Goal: Task Accomplishment & Management: Manage account settings

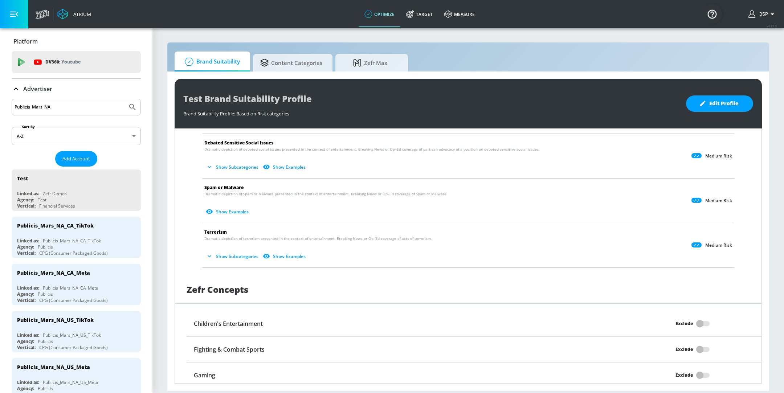
scroll to position [512, 0]
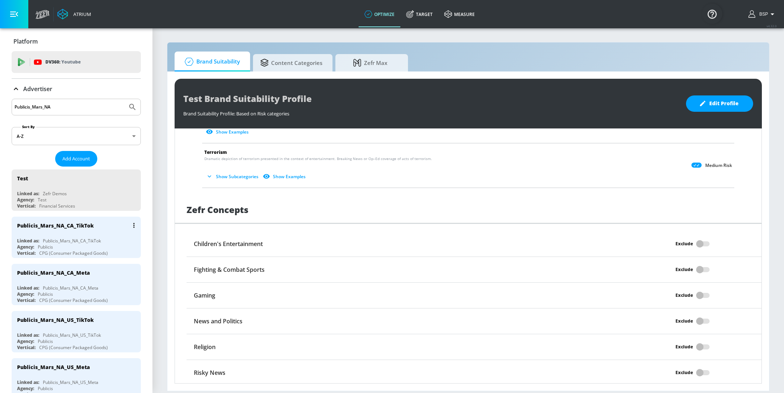
click at [106, 245] on div "Agency: Publicis" at bounding box center [78, 247] width 122 height 6
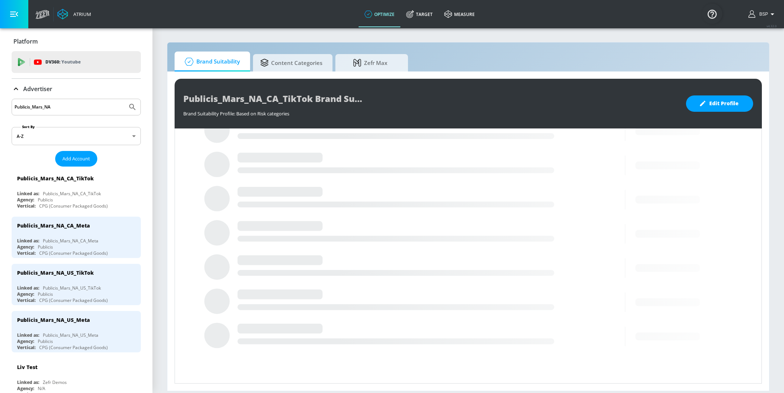
scroll to position [181, 0]
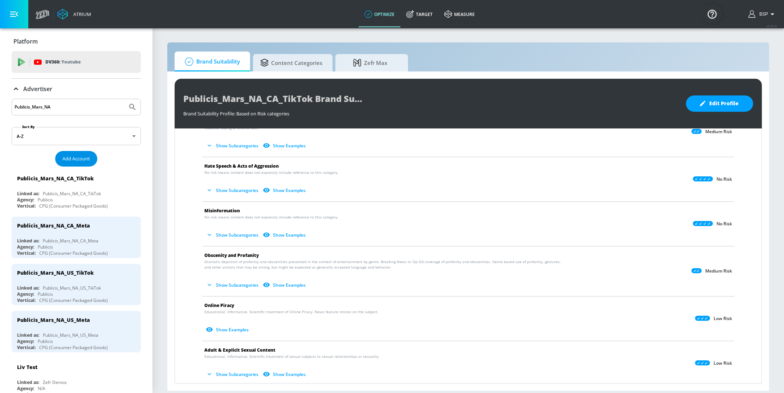
click at [76, 155] on span "Add Account" at bounding box center [76, 159] width 28 height 8
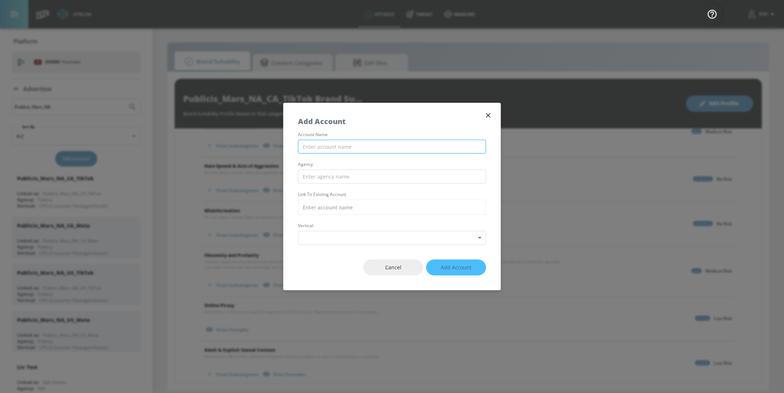
click at [345, 152] on input "text" at bounding box center [392, 147] width 188 height 14
type input "Publicis_NA_US_Snap"
click at [356, 180] on input "text" at bounding box center [392, 176] width 188 height 14
type input "Publicis"
click at [341, 206] on input "text" at bounding box center [392, 207] width 188 height 15
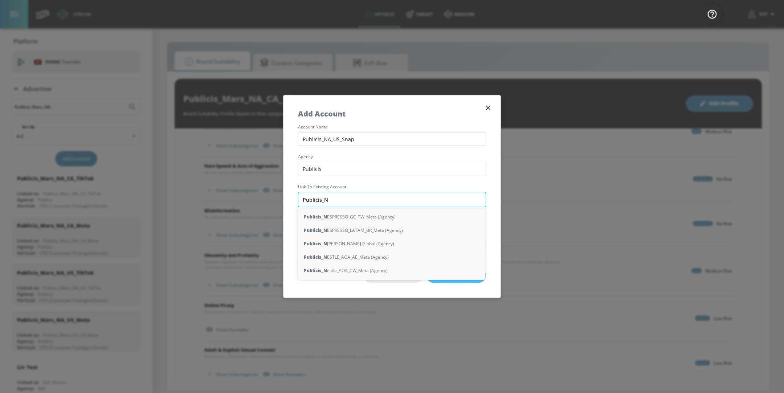
type input "Publicis_NA"
type input "Publics"
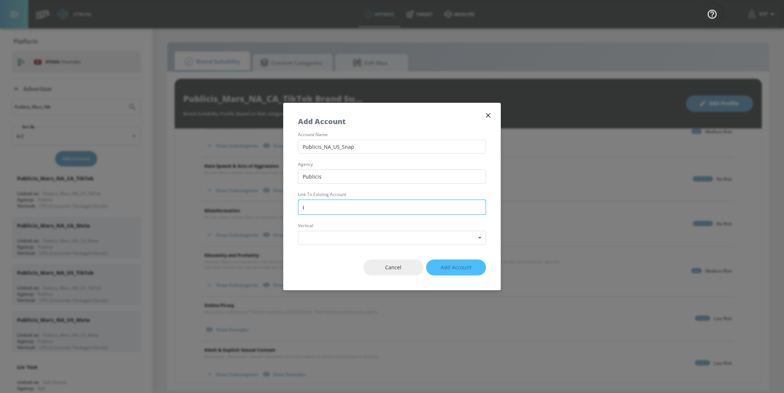
type input "is"
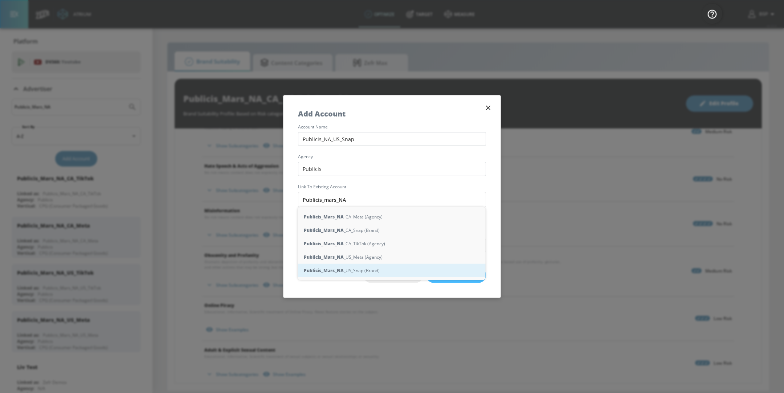
click at [353, 270] on div "Publicis_Mars_NA _US_Snap (Brand)" at bounding box center [392, 270] width 188 height 13
type input "Publicis_Mars_NA_US_Snap (Brand)"
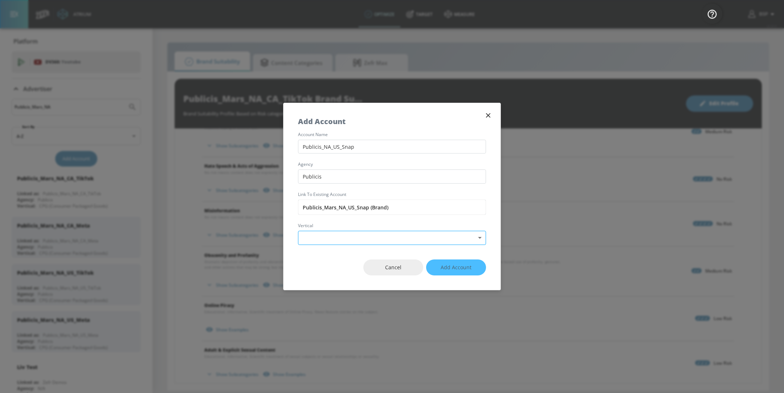
click at [369, 236] on body "Atrium optimize Target measure optimize Target measure v 4.32.0 BSP Platform DV…" at bounding box center [392, 196] width 784 height 393
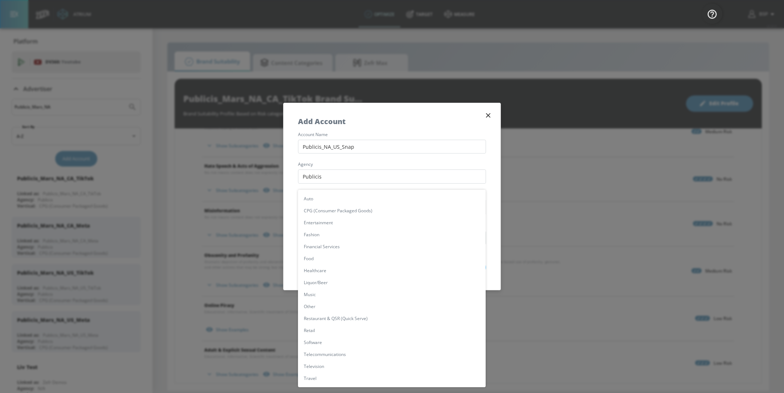
click at [335, 210] on li "CPG (Consumer Packaged Goods)" at bounding box center [392, 211] width 188 height 12
type input "[object Object]"
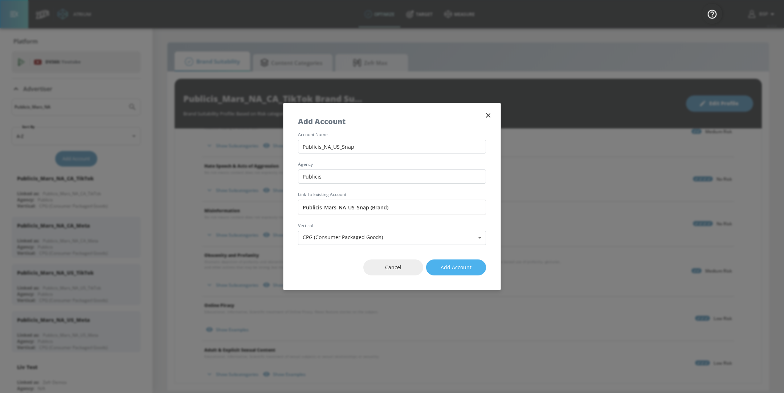
click at [443, 267] on span "Add Account" at bounding box center [455, 267] width 31 height 9
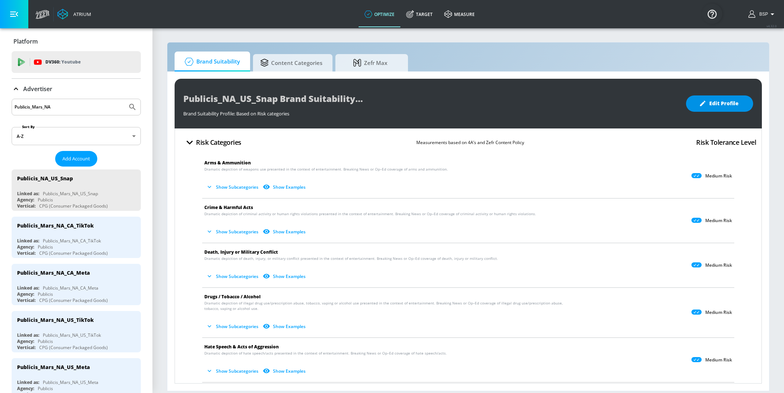
click at [717, 105] on span "Edit Profile" at bounding box center [719, 103] width 38 height 9
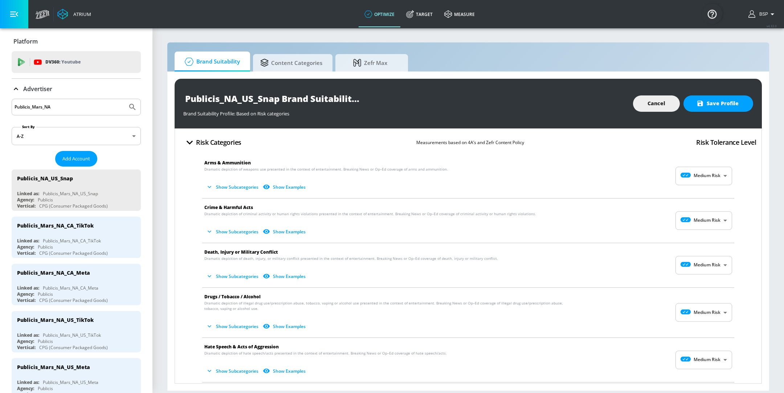
click at [707, 183] on body "Atrium optimize Target measure optimize Target measure v 4.32.0 BSP Platform DV…" at bounding box center [392, 196] width 784 height 393
click at [704, 204] on p "Low Risk" at bounding box center [709, 206] width 19 height 7
type input "LOW"
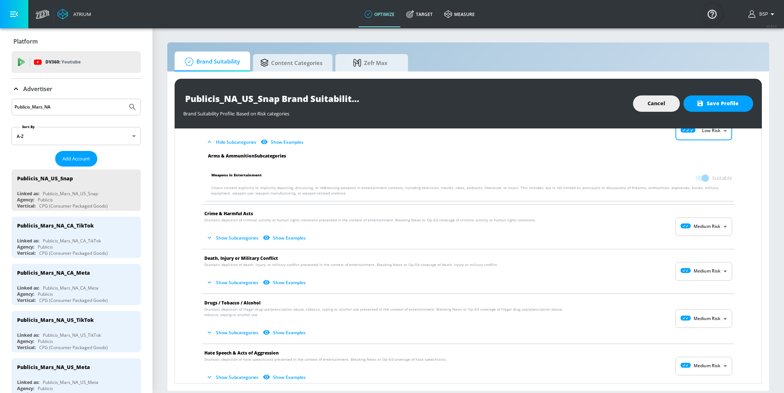
scroll to position [52, 0]
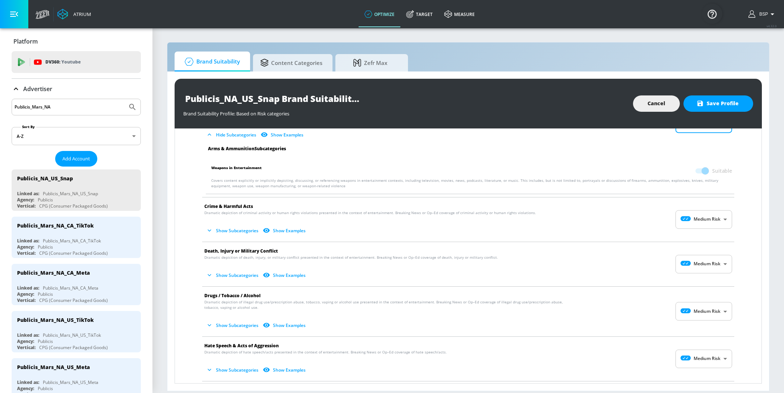
click at [689, 217] on body "Atrium optimize Target measure optimize Target measure v 4.32.0 BSP Platform DV…" at bounding box center [392, 196] width 784 height 393
click at [696, 247] on div "Low Risk" at bounding box center [695, 249] width 45 height 8
type input "LOW"
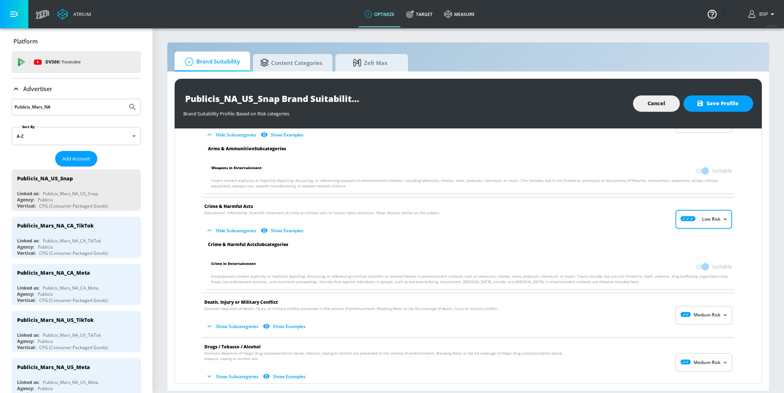
scroll to position [96, 0]
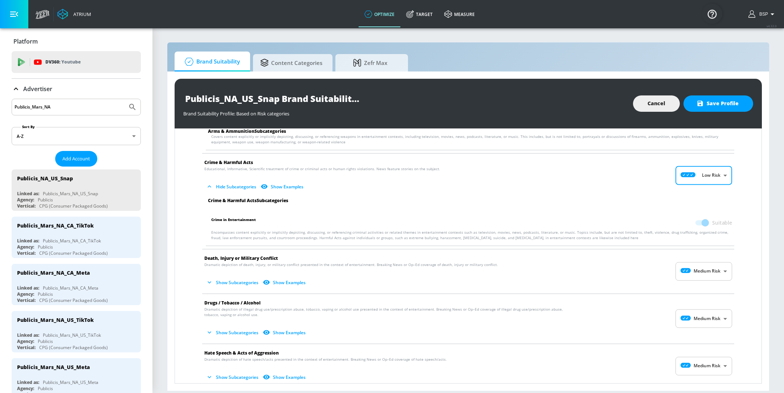
click at [706, 276] on body "Atrium optimize Target measure optimize Target measure v 4.32.0 BSP Platform DV…" at bounding box center [392, 196] width 784 height 393
click at [709, 298] on p "Low Risk" at bounding box center [709, 301] width 19 height 7
type input "LOW"
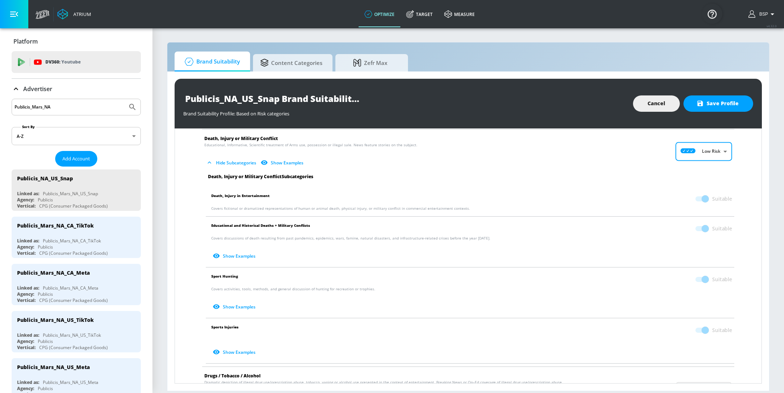
scroll to position [288, 0]
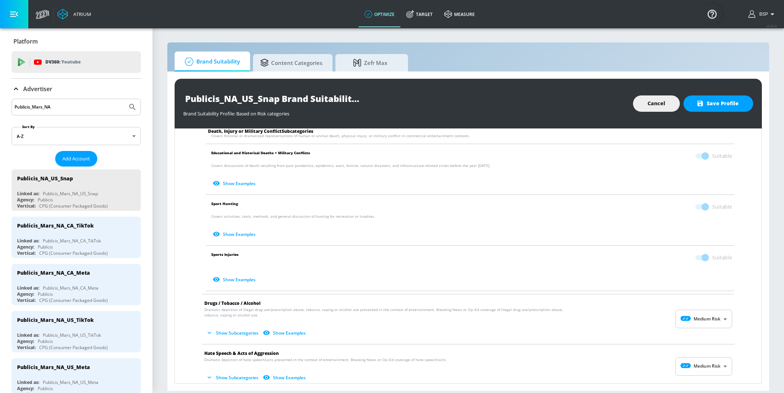
click at [698, 203] on span at bounding box center [701, 207] width 21 height 14
click at [697, 204] on span at bounding box center [701, 206] width 12 height 5
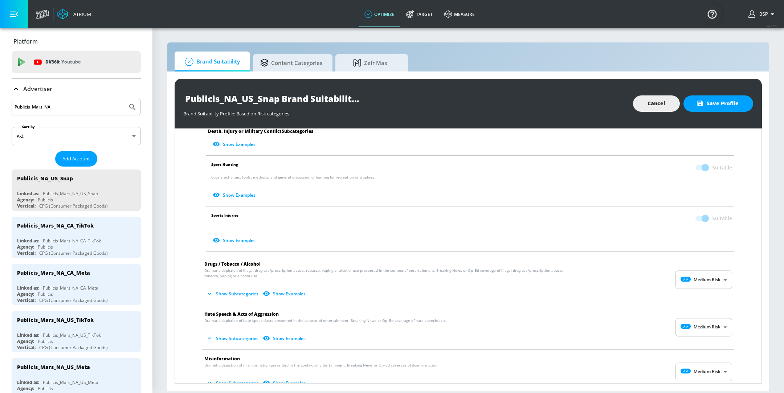
scroll to position [333, 0]
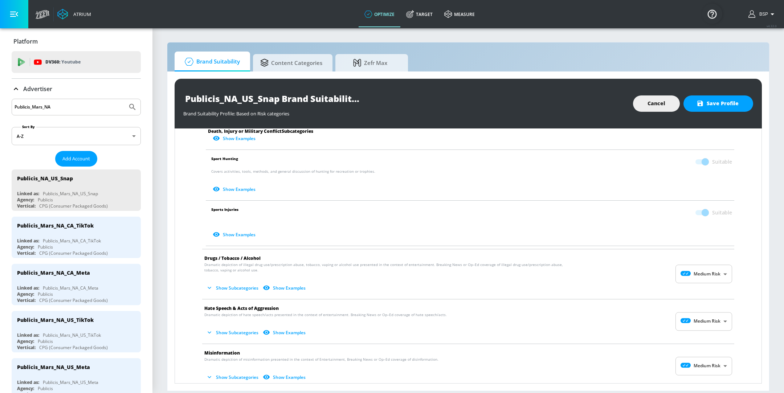
click at [696, 271] on body "Atrium optimize Target measure optimize Target measure v 4.32.0 BSP Platform DV…" at bounding box center [392, 196] width 784 height 393
click at [695, 314] on p "Medium Risk" at bounding box center [704, 315] width 27 height 7
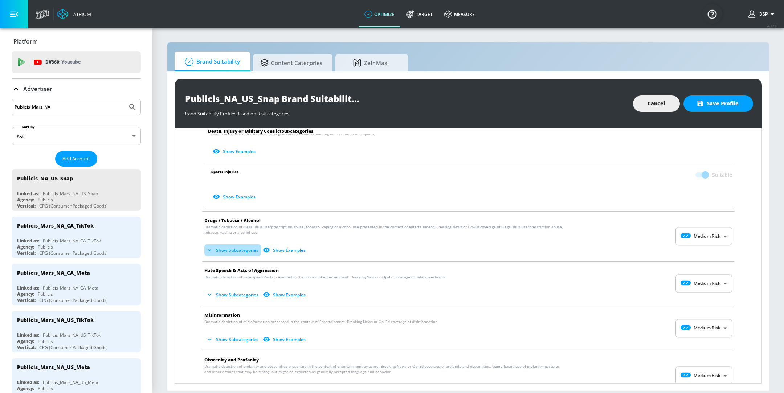
click at [221, 248] on button "Show Subcategories" at bounding box center [232, 250] width 57 height 12
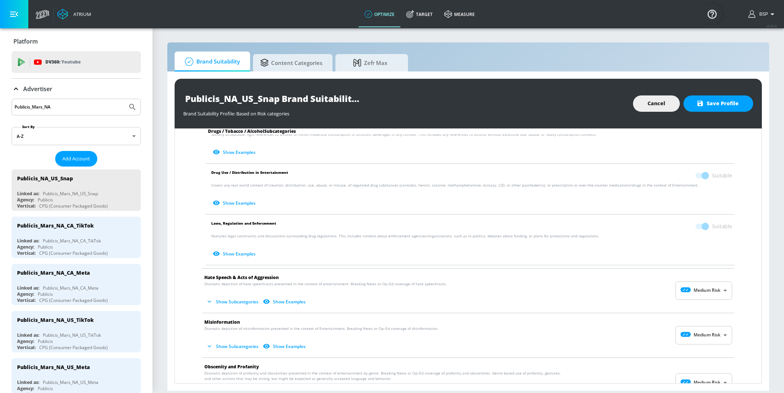
scroll to position [550, 0]
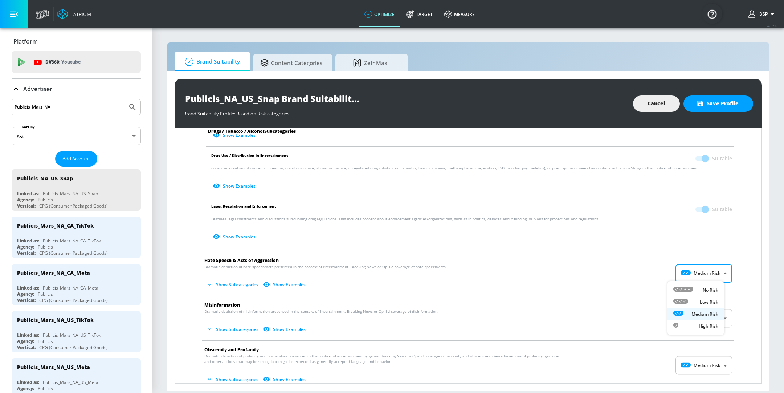
click at [698, 269] on body "Atrium optimize Target measure optimize Target measure v 4.32.0 BSP Platform DV…" at bounding box center [392, 196] width 784 height 393
click at [697, 289] on div "No Risk" at bounding box center [695, 290] width 45 height 8
type input "MINIMAL"
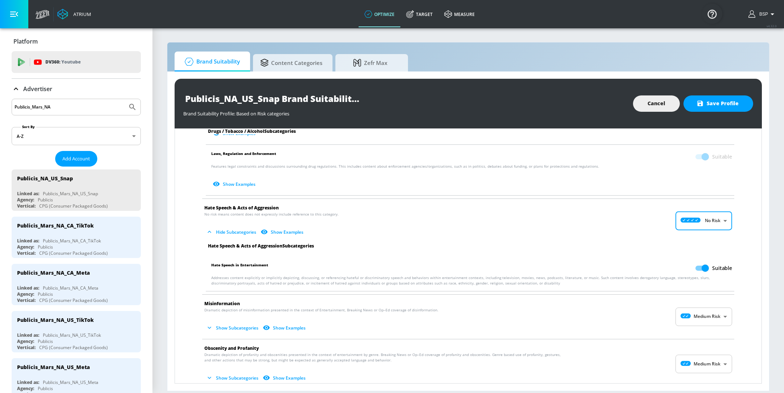
scroll to position [623, 0]
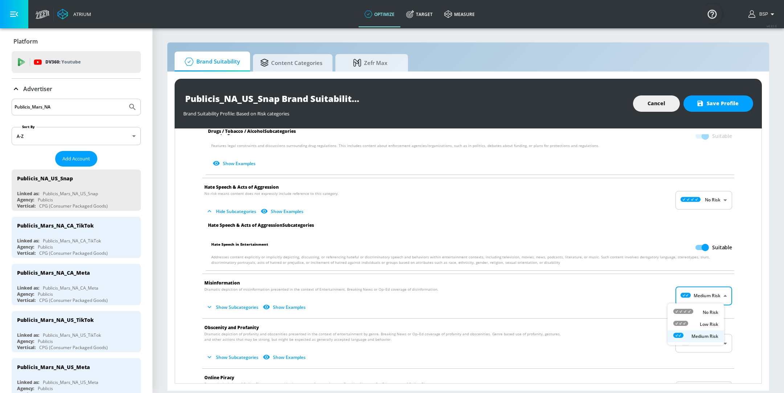
click at [698, 291] on body "Atrium optimize Target measure optimize Target measure v 4.32.0 BSP Platform DV…" at bounding box center [392, 196] width 784 height 393
click at [698, 310] on div "No Risk" at bounding box center [695, 312] width 45 height 8
type input "MINIMAL"
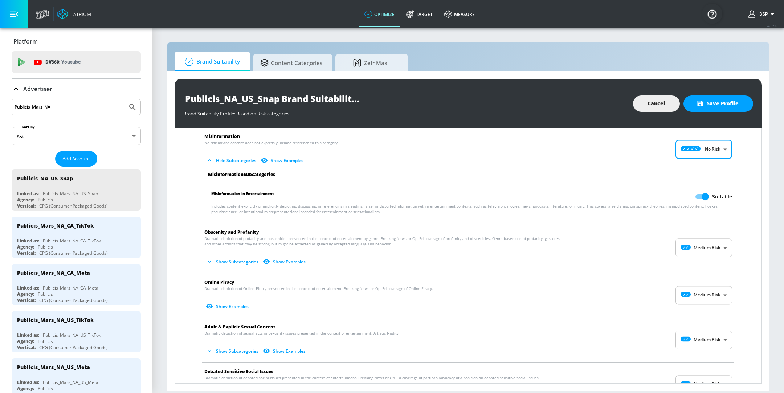
scroll to position [771, 0]
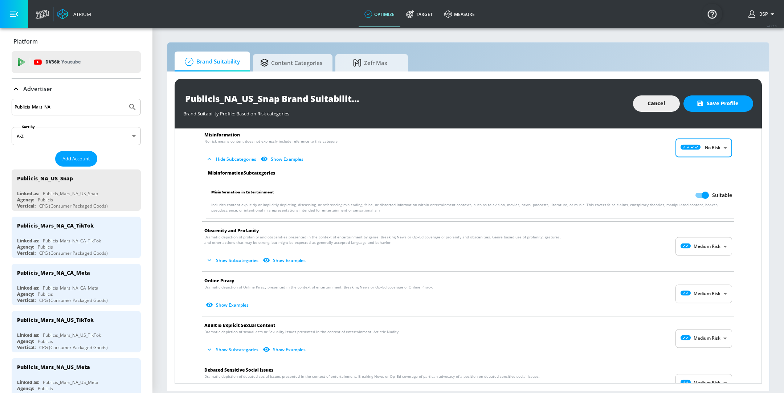
click at [702, 296] on body "Atrium optimize Target measure optimize Target measure v 4.32.0 BSP Platform DV…" at bounding box center [392, 196] width 784 height 393
click at [704, 322] on p "Low Risk" at bounding box center [709, 322] width 19 height 7
type input "LOW"
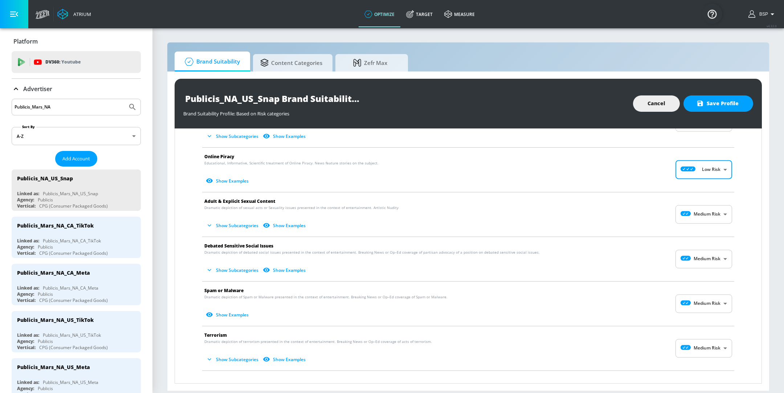
scroll to position [909, 0]
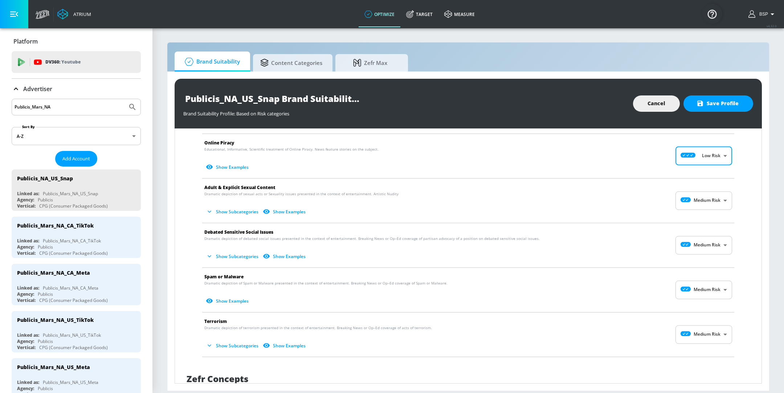
click at [697, 199] on body "Atrium optimize Target measure optimize Target measure v 4.32.0 BSP Platform DV…" at bounding box center [392, 196] width 784 height 393
click at [698, 224] on li "Low Risk" at bounding box center [695, 229] width 57 height 12
type input "LOW"
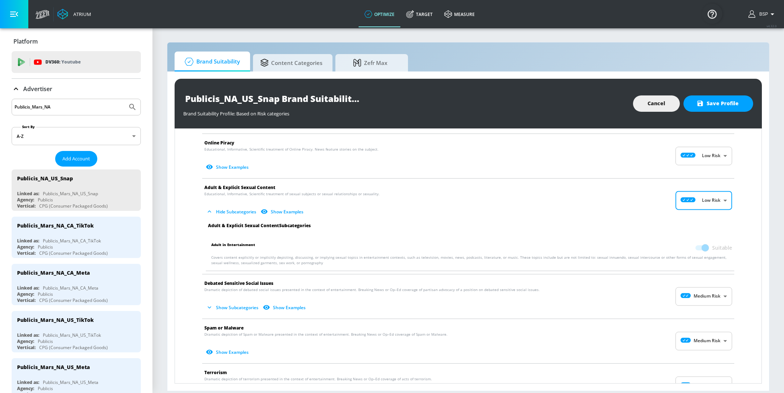
click at [689, 295] on body "Atrium optimize Target measure optimize Target measure v 4.32.0 BSP Platform DV…" at bounding box center [392, 196] width 784 height 393
click at [689, 320] on div "Low Risk" at bounding box center [695, 324] width 45 height 8
type input "LOW"
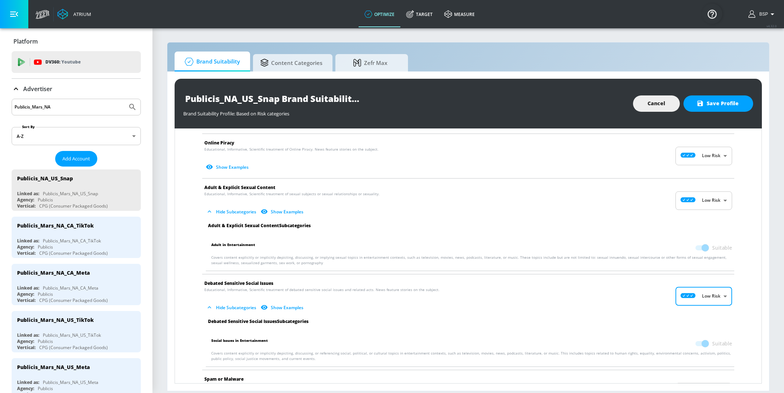
scroll to position [1058, 0]
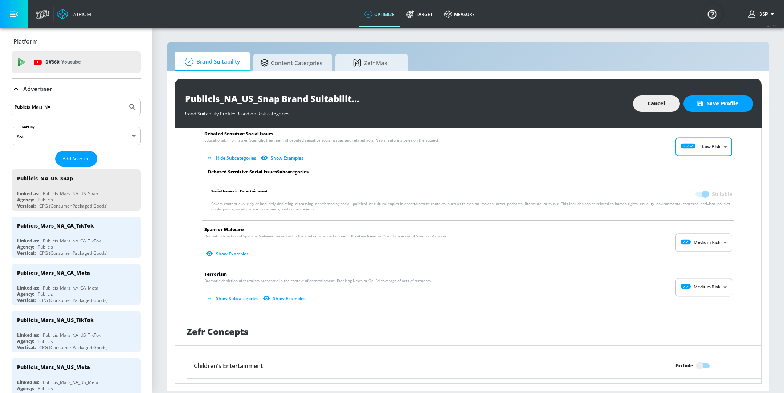
click at [696, 239] on body "Atrium optimize Target measure optimize Target measure v 4.32.0 BSP Platform DV…" at bounding box center [392, 196] width 784 height 393
click at [696, 267] on div "Low Risk" at bounding box center [695, 270] width 45 height 8
type input "LOW"
click at [705, 288] on body "Atrium optimize Target measure optimize Target measure v 4.32.0 BSP Platform DV…" at bounding box center [392, 196] width 784 height 393
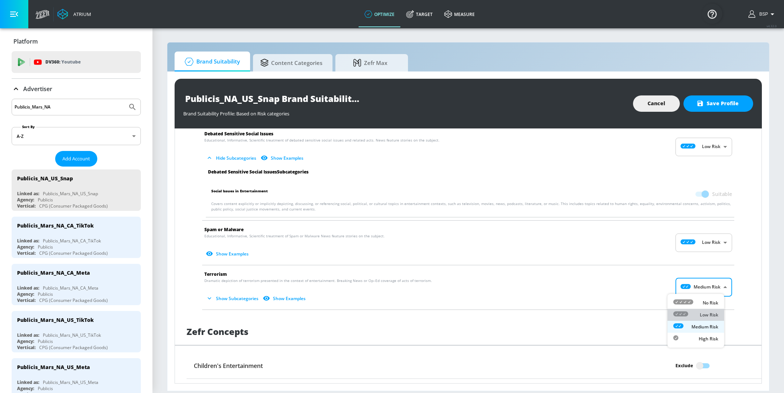
click at [704, 312] on p "Low Risk" at bounding box center [709, 315] width 19 height 7
type input "LOW"
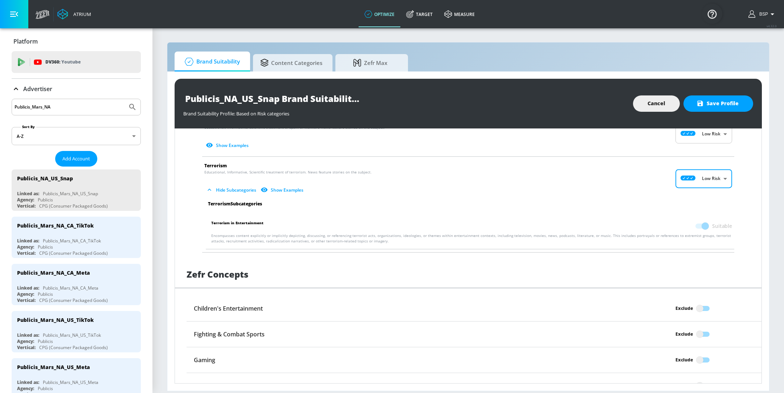
scroll to position [1180, 0]
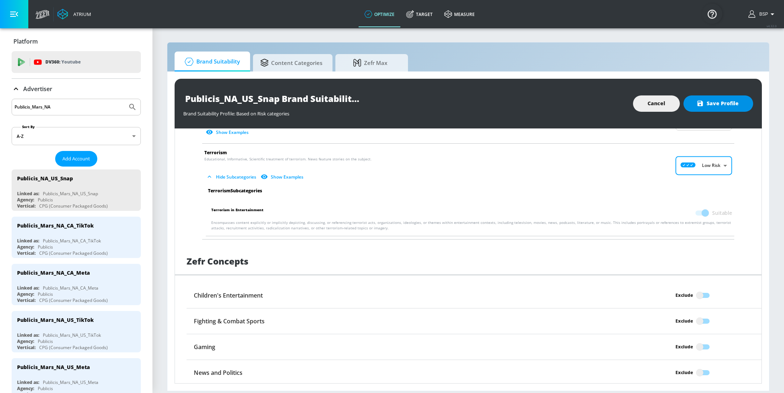
click at [715, 103] on span "Save Profile" at bounding box center [718, 103] width 41 height 9
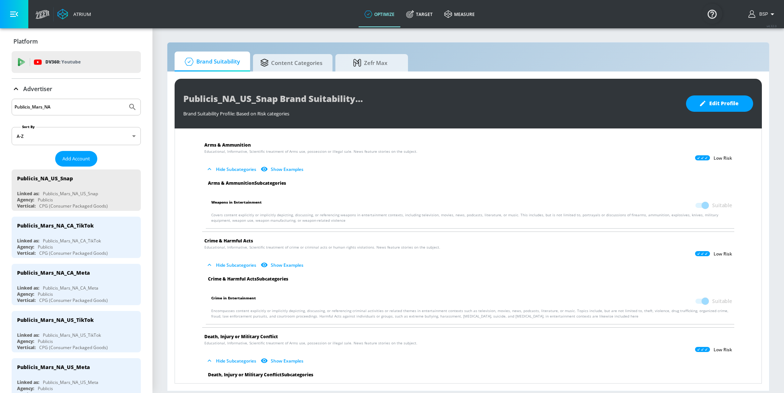
scroll to position [0, 0]
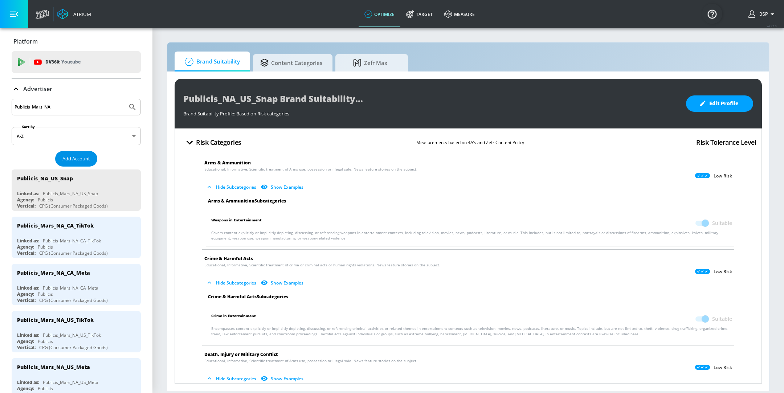
click at [80, 158] on span "Add Account" at bounding box center [76, 159] width 28 height 8
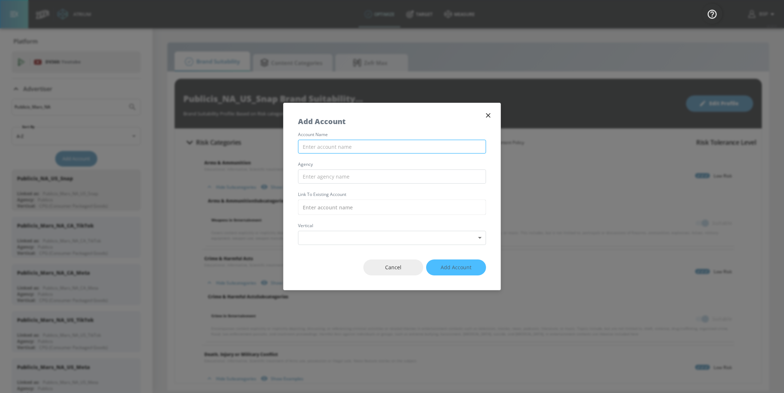
click at [324, 141] on input "text" at bounding box center [392, 147] width 188 height 14
type input "Publicis_Mars_NA_CA_Snap"
click at [405, 267] on span "Cancel" at bounding box center [393, 267] width 31 height 9
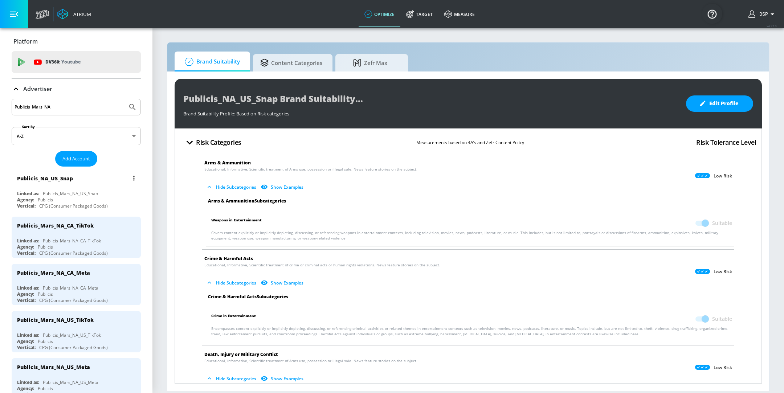
click at [129, 177] on button "list of Advertiser" at bounding box center [134, 178] width 10 height 10
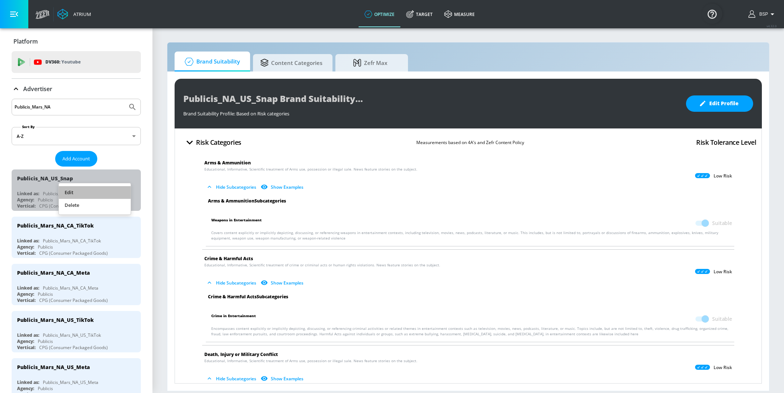
click at [106, 186] on li "Edit" at bounding box center [95, 192] width 72 height 13
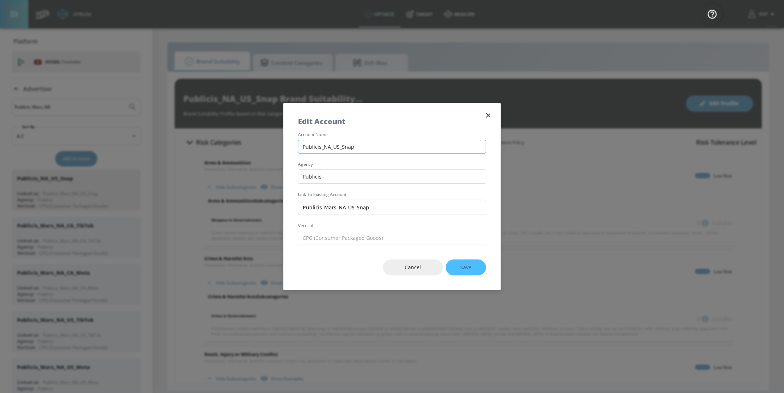
click at [324, 147] on input "Publicis_NA_US_Snap" at bounding box center [392, 147] width 188 height 14
type input "Publicis_Mars_NA_US_Snap"
click at [461, 268] on span "Save" at bounding box center [465, 267] width 11 height 9
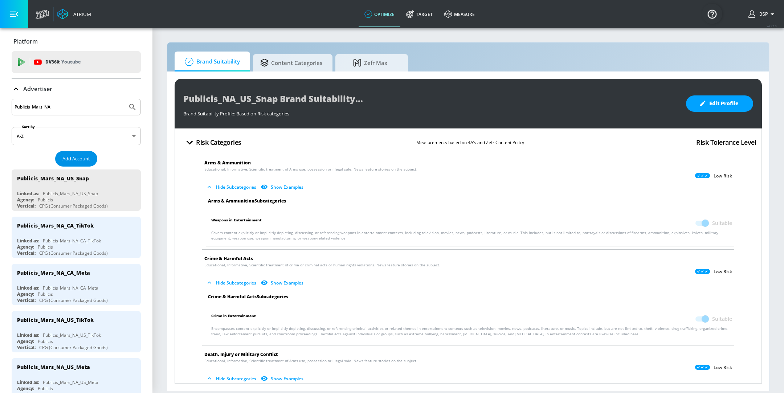
click at [76, 158] on span "Add Account" at bounding box center [76, 159] width 28 height 8
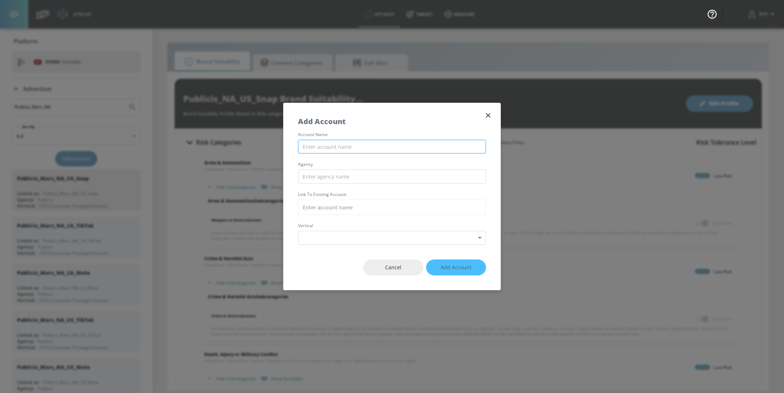
click at [361, 142] on input "text" at bounding box center [392, 147] width 188 height 14
type input "Publicis_Mars_NA_CA_Snap"
click at [351, 172] on input "text" at bounding box center [392, 176] width 188 height 14
type input "Publicis"
click at [346, 209] on input "text" at bounding box center [392, 207] width 188 height 15
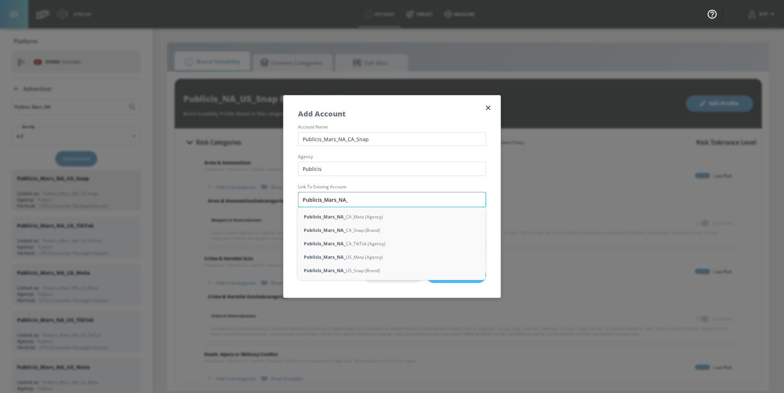
type input "Publicis_Mars_NA_S"
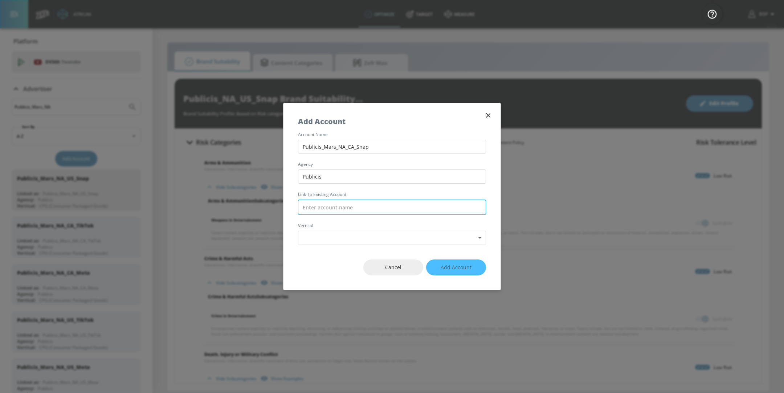
type input "C"
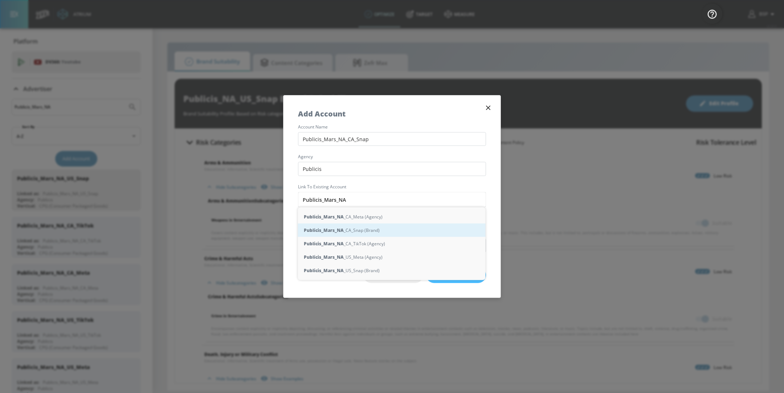
click at [352, 230] on div "Publicis_Mars_NA _CA_Snap (Brand)" at bounding box center [392, 230] width 188 height 13
type input "Publicis_Mars_NA_CA_Snap (Brand)"
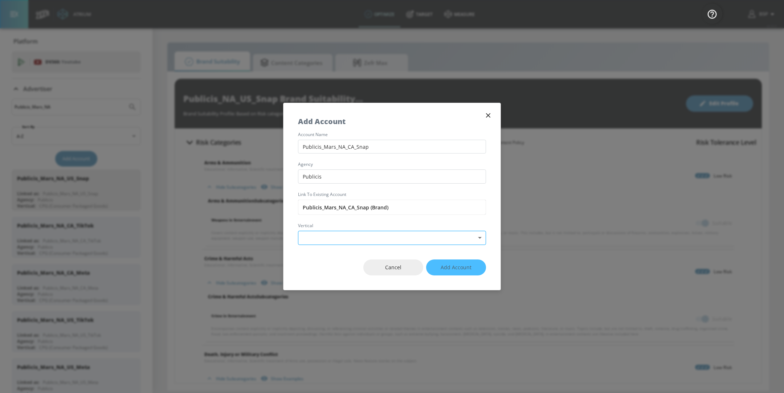
click at [353, 236] on body "Atrium optimize Target measure optimize Target measure v 4.32.0 BSP Platform DV…" at bounding box center [392, 196] width 784 height 393
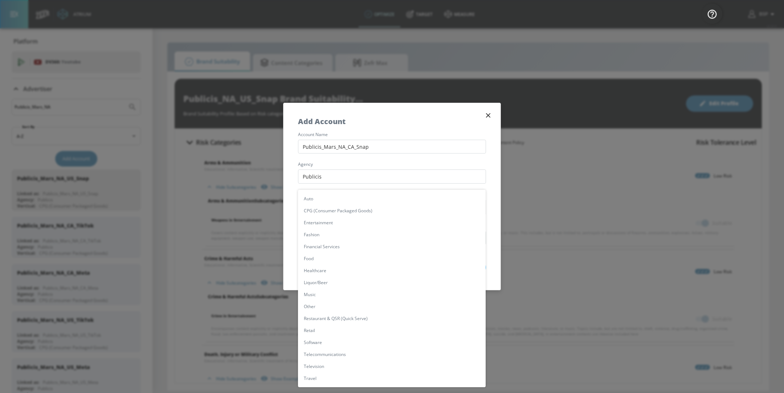
click at [343, 212] on li "CPG (Consumer Packaged Goods)" at bounding box center [392, 211] width 188 height 12
type input "[object Object]"
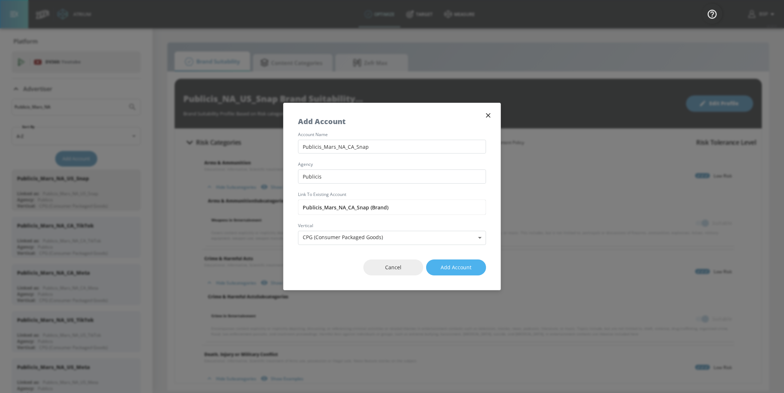
click at [452, 261] on button "Add Account" at bounding box center [456, 267] width 60 height 16
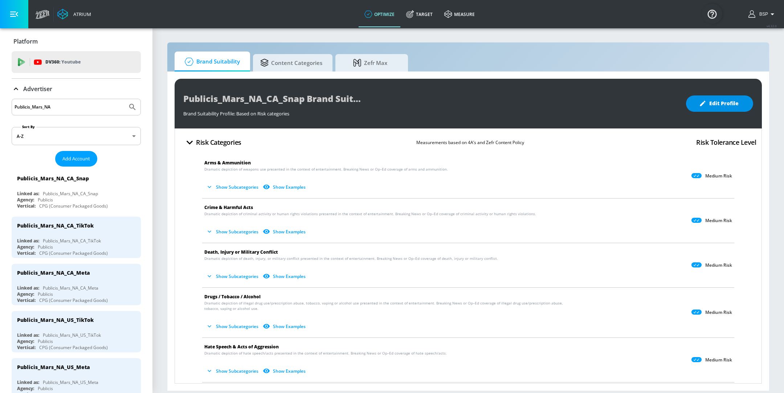
click at [719, 102] on span "Edit Profile" at bounding box center [719, 103] width 38 height 9
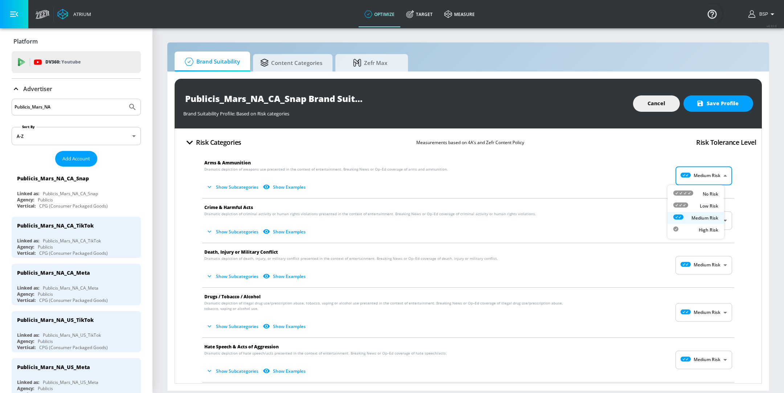
click at [710, 177] on body "Atrium optimize Target measure optimize Target measure v 4.32.0 BSP Platform DV…" at bounding box center [392, 196] width 784 height 393
click at [704, 207] on p "Low Risk" at bounding box center [709, 206] width 19 height 7
type input "LOW"
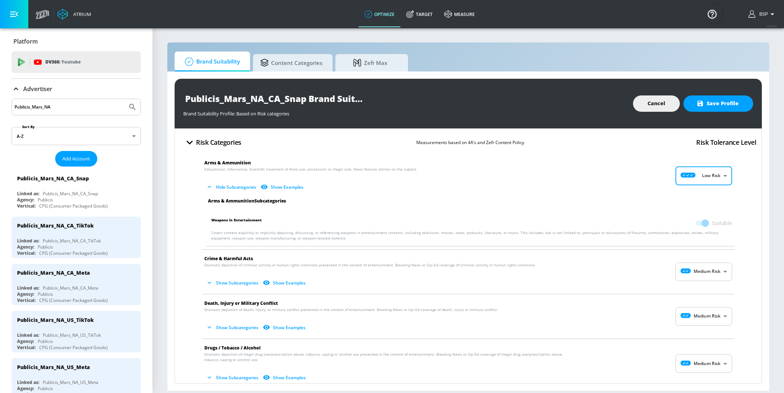
scroll to position [43, 0]
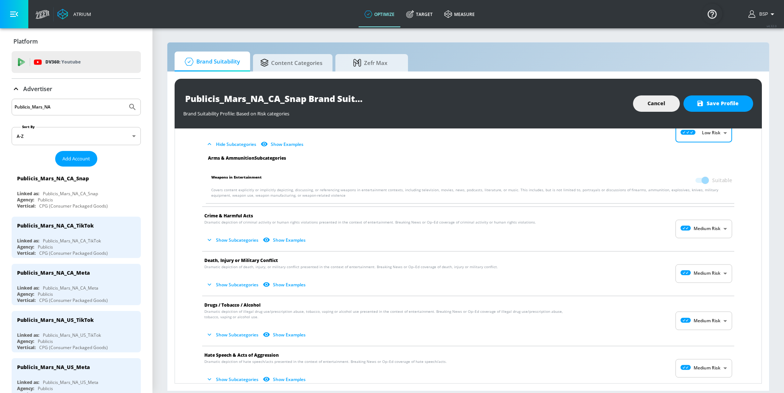
click at [684, 228] on body "Atrium optimize Target measure optimize Target measure v 4.32.0 BSP Platform DV…" at bounding box center [392, 196] width 784 height 393
click at [687, 250] on li "No Risk" at bounding box center [695, 247] width 57 height 12
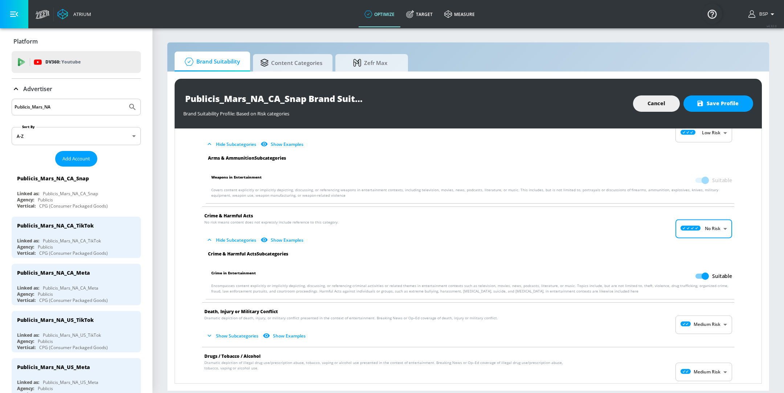
click at [689, 232] on body "Atrium optimize Target measure optimize Target measure v 4.32.0 BSP Platform DV…" at bounding box center [392, 196] width 784 height 393
click at [689, 261] on div "Low Risk" at bounding box center [695, 259] width 45 height 8
type input "LOW"
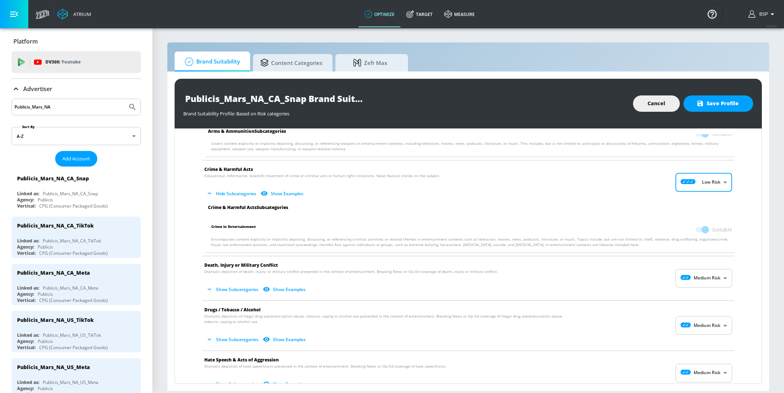
scroll to position [94, 0]
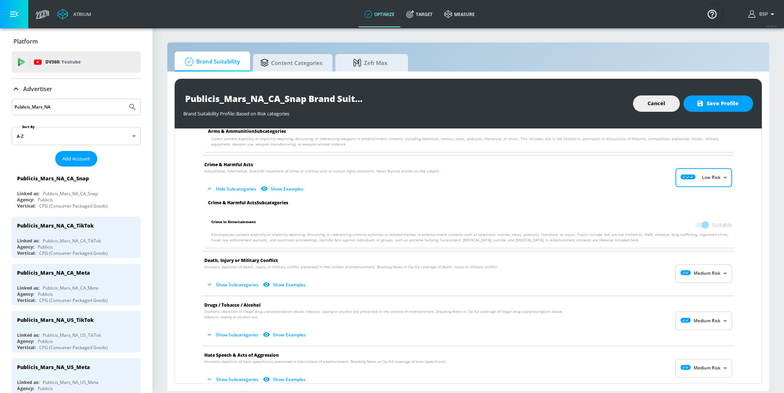
click at [708, 274] on body "Atrium optimize Target measure optimize Target measure v 4.32.0 BSP Platform DV…" at bounding box center [392, 196] width 784 height 393
click at [708, 302] on p "Low Risk" at bounding box center [709, 303] width 19 height 7
type input "LOW"
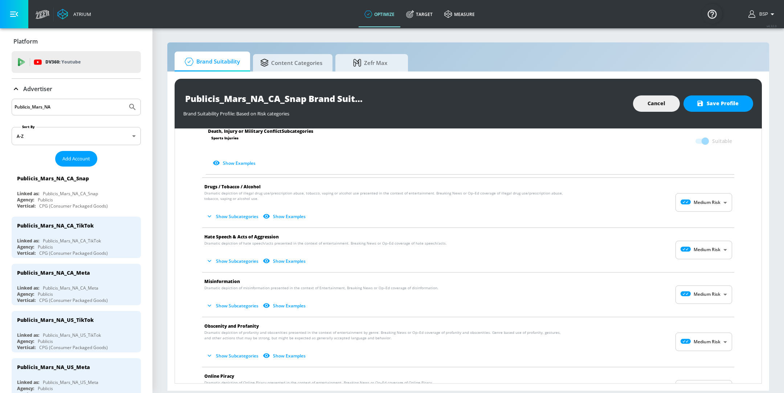
scroll to position [406, 0]
click at [686, 249] on body "Atrium optimize Target measure optimize Target measure v 4.32.0 BSP Platform DV…" at bounding box center [392, 196] width 784 height 393
click at [687, 267] on icon at bounding box center [683, 264] width 20 height 5
type input "MINIMAL"
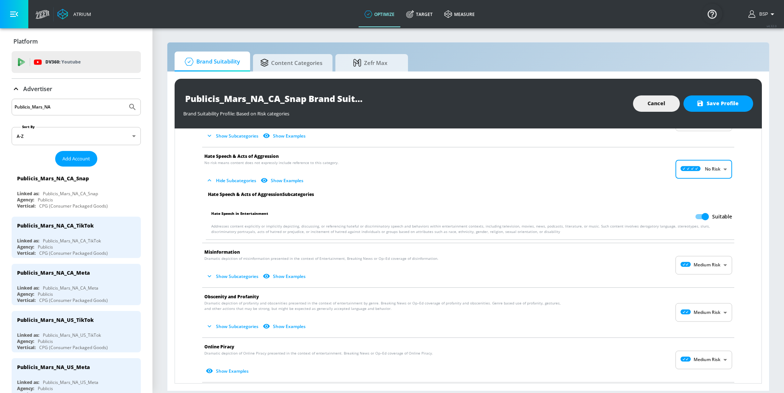
scroll to position [489, 0]
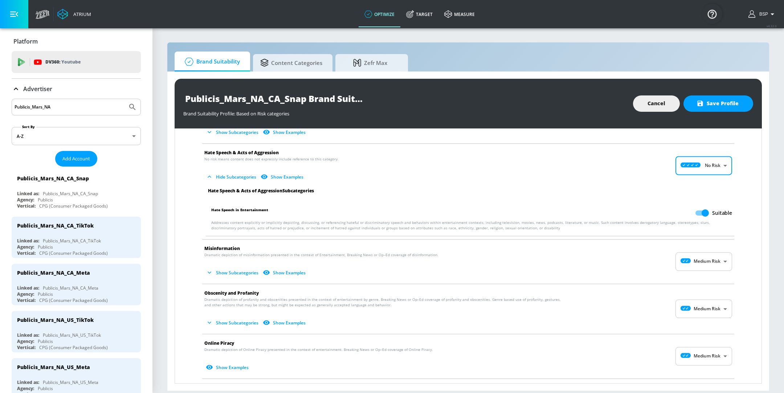
click at [695, 261] on body "Atrium optimize Target measure optimize Target measure v 4.32.0 BSP Platform DV…" at bounding box center [392, 196] width 784 height 393
click at [689, 271] on ul "No Risk Low Risk Medium Risk" at bounding box center [695, 290] width 57 height 42
click at [685, 273] on li "No Risk" at bounding box center [695, 278] width 57 height 12
type input "MINIMAL"
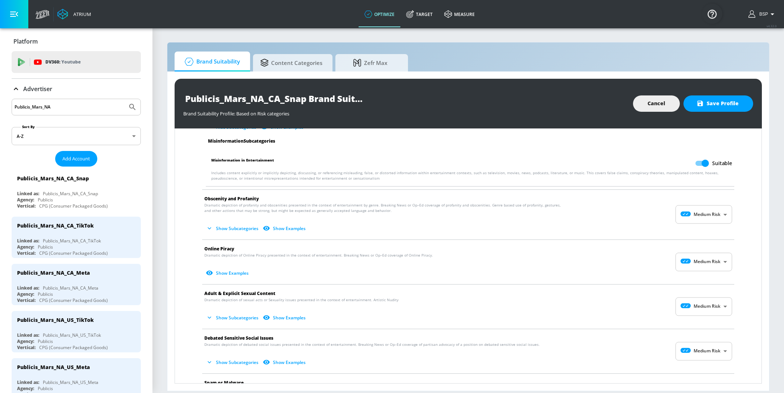
scroll to position [636, 0]
click at [689, 251] on body "Atrium optimize Target measure optimize Target measure v 4.32.0 BSP Platform DV…" at bounding box center [392, 196] width 784 height 393
click at [693, 288] on div "Low Risk" at bounding box center [695, 290] width 45 height 8
type input "LOW"
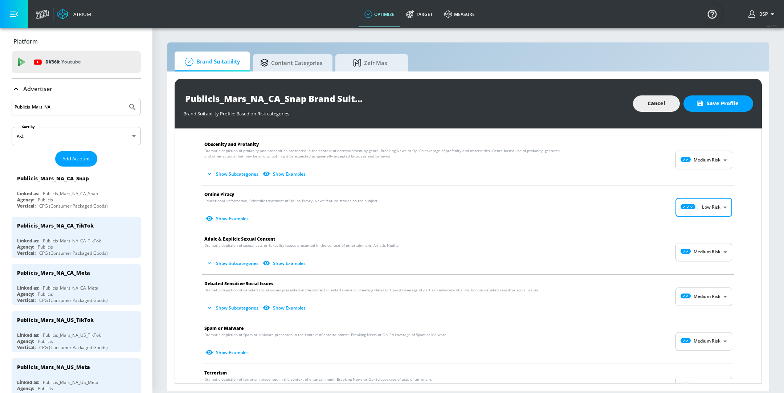
click at [685, 258] on body "Atrium optimize Target measure optimize Target measure v 4.32.0 BSP Platform DV…" at bounding box center [392, 196] width 784 height 393
click at [685, 280] on icon at bounding box center [680, 279] width 15 height 5
type input "LOW"
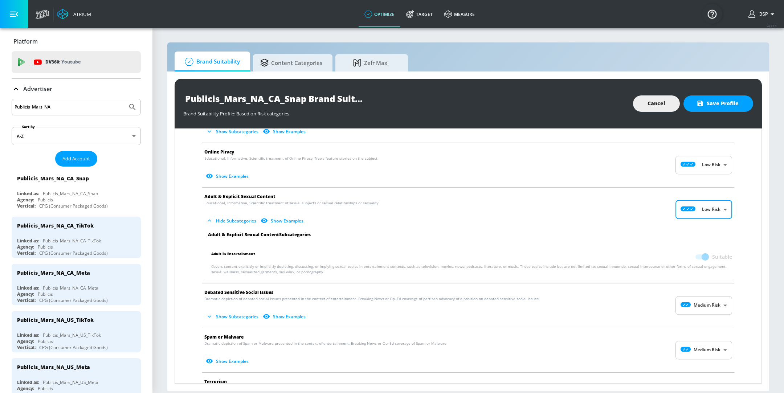
scroll to position [733, 0]
click at [680, 302] on body "Atrium optimize Target measure optimize Target measure v 4.32.0 BSP Platform DV…" at bounding box center [392, 196] width 784 height 393
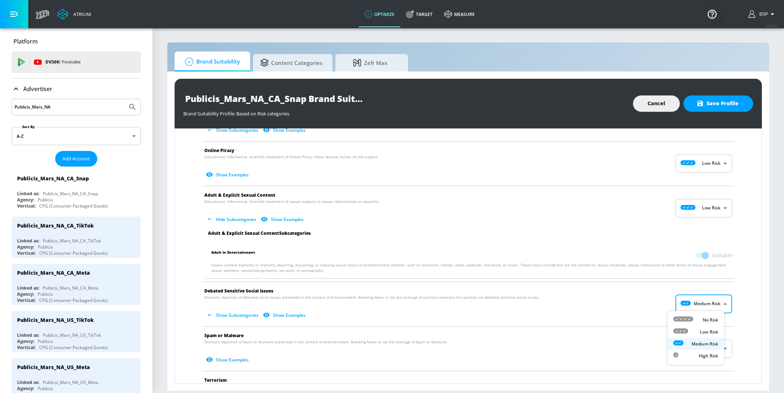
click at [682, 328] on icon at bounding box center [680, 330] width 15 height 5
type input "LOW"
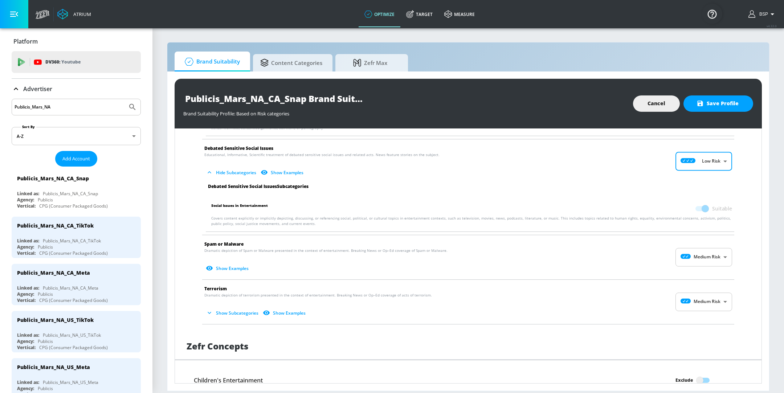
scroll to position [877, 0]
click at [688, 259] on body "Atrium optimize Target measure optimize Target measure v 4.32.0 BSP Platform DV…" at bounding box center [392, 196] width 784 height 393
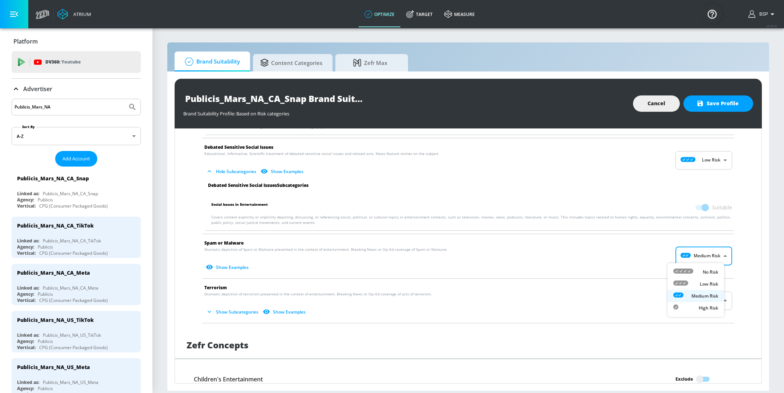
click at [689, 279] on li "Low Risk" at bounding box center [695, 284] width 57 height 12
type input "LOW"
click at [705, 307] on body "Atrium optimize Target measure optimize Target measure v 4.32.0 BSP Platform DV…" at bounding box center [392, 196] width 784 height 393
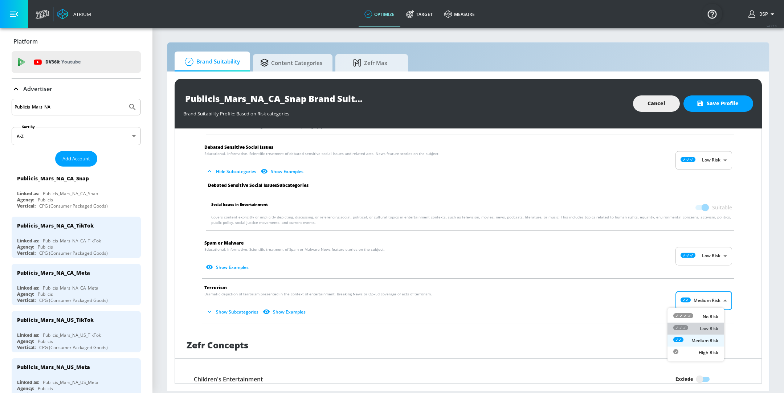
click at [696, 330] on div "Low Risk" at bounding box center [695, 329] width 45 height 8
type input "LOW"
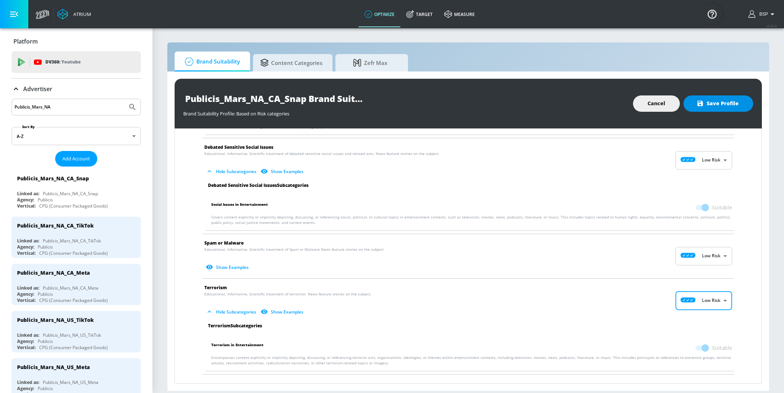
click at [712, 106] on span "Save Profile" at bounding box center [718, 103] width 41 height 9
